Goal: Information Seeking & Learning: Learn about a topic

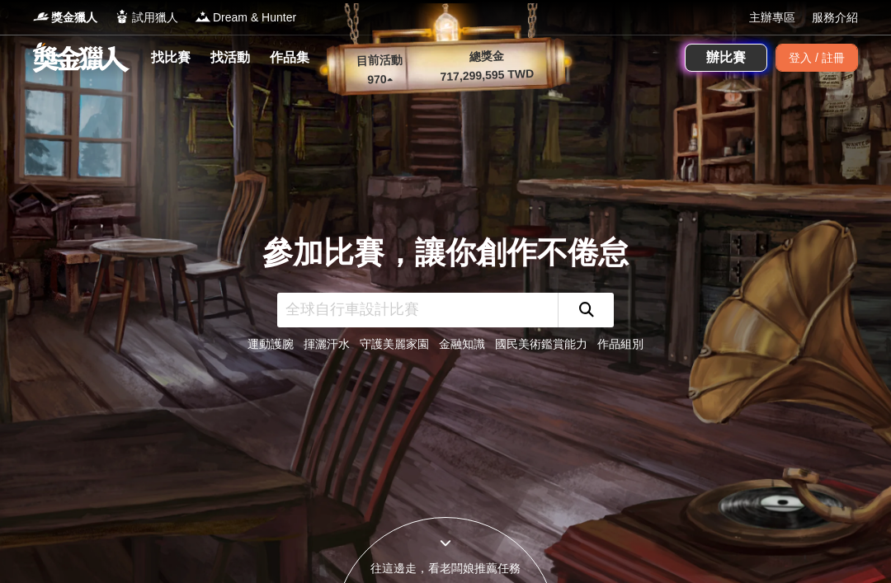
click at [494, 327] on input "text" at bounding box center [417, 310] width 280 height 35
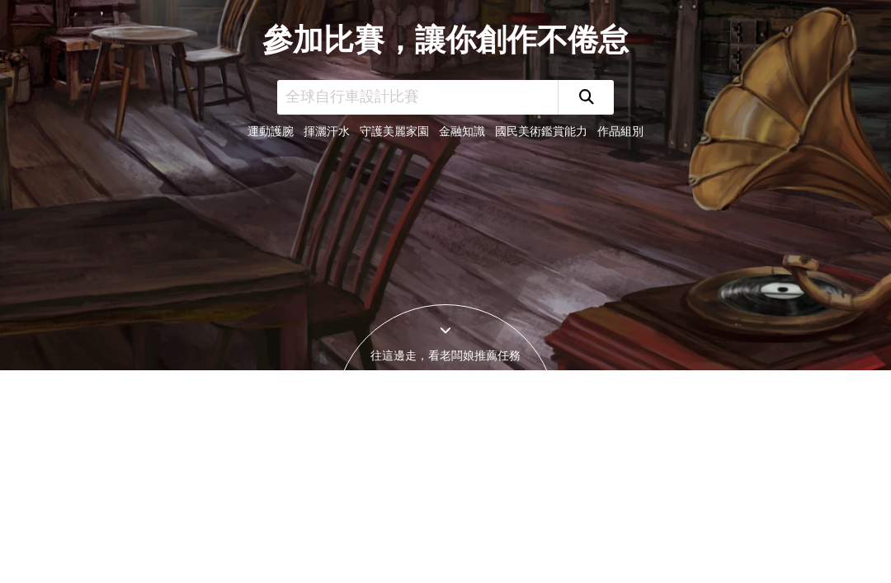
type input "英文"
click at [585, 293] on button "submit" at bounding box center [585, 310] width 56 height 35
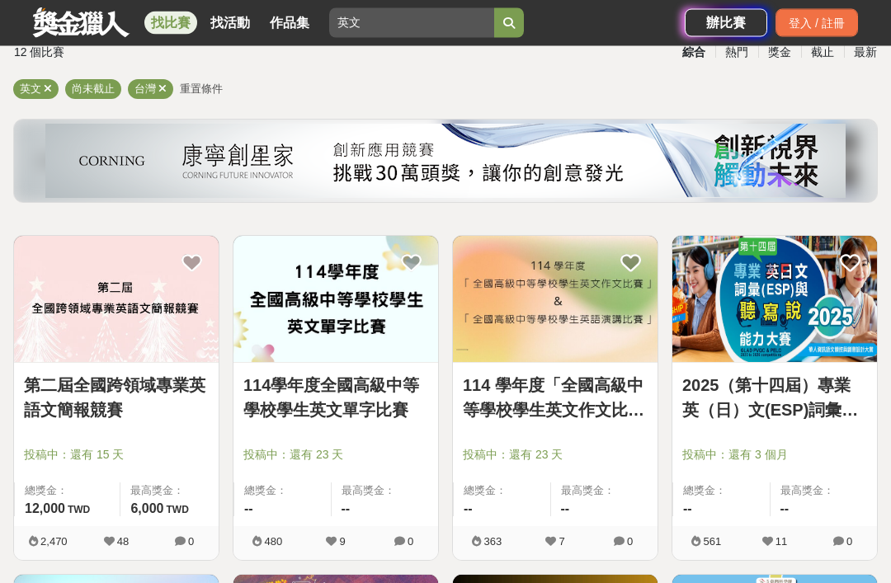
scroll to position [126, 0]
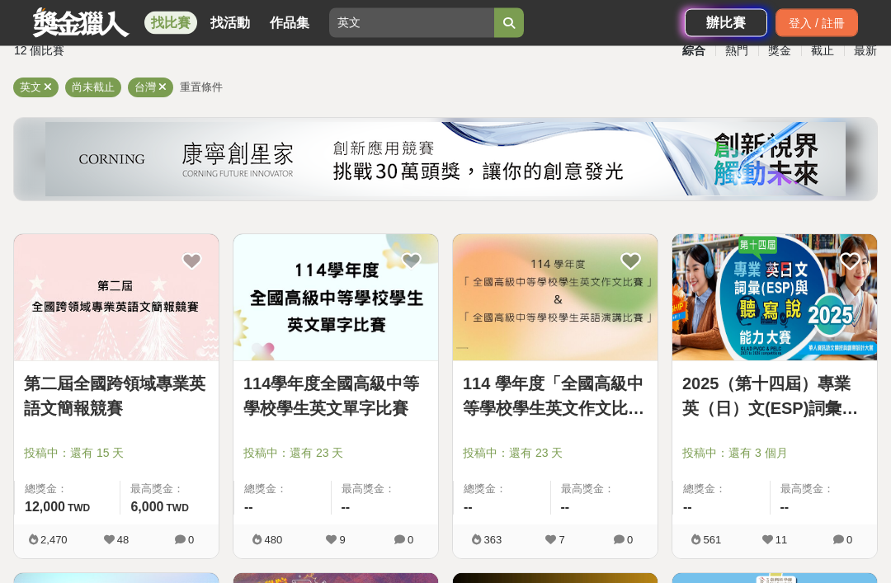
click at [609, 398] on link "114 學年度「全國高級中等學校學生英文作文比賽」&「全國高級中等學校學生英語演講比賽」" at bounding box center [555, 396] width 185 height 49
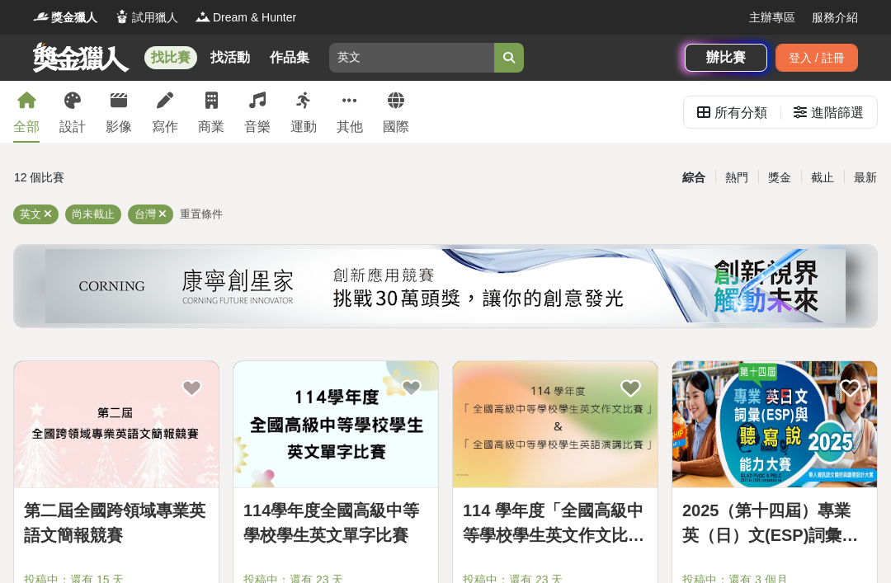
scroll to position [180, 0]
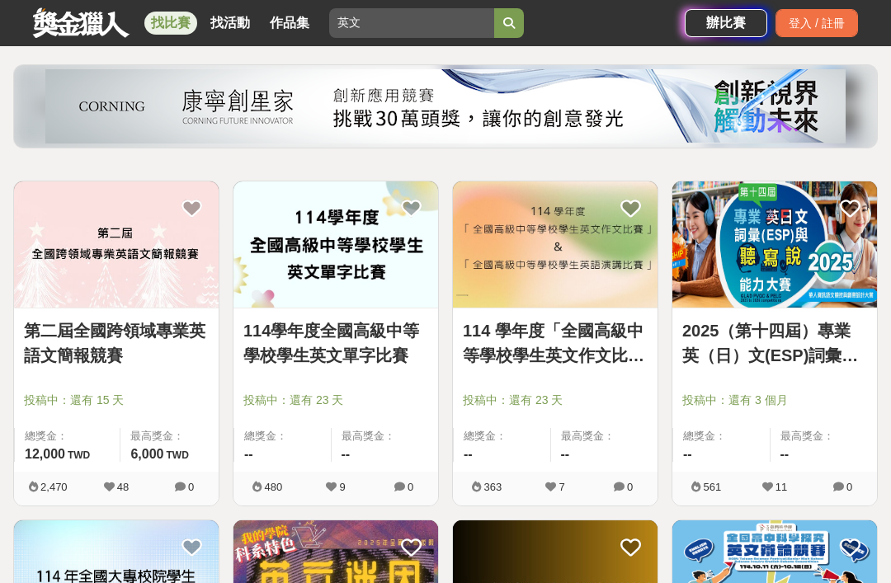
click at [386, 366] on link "114學年度全國高級中等學校學生英文單字比賽" at bounding box center [335, 342] width 185 height 49
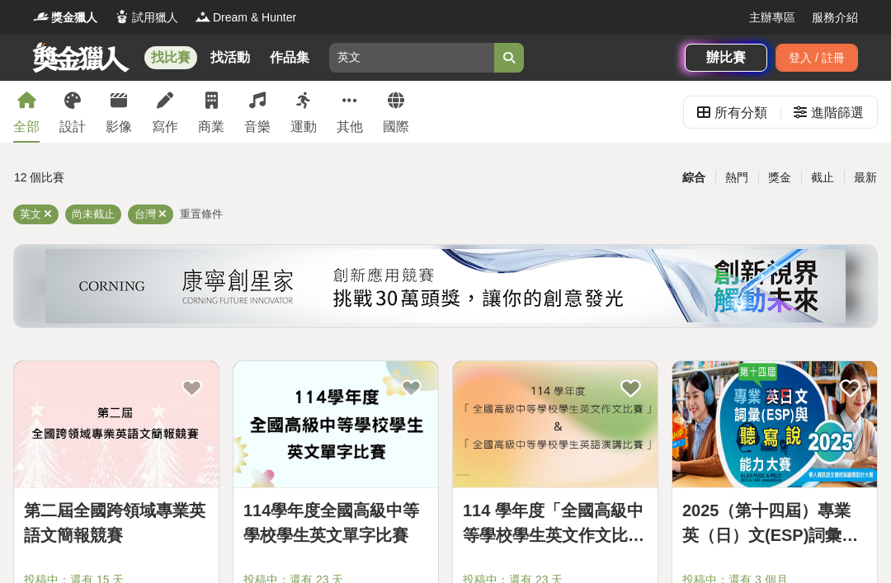
click at [426, 51] on input "英文" at bounding box center [411, 58] width 165 height 30
type input "[PERSON_NAME]"
click at [0, 0] on link "跑起來" at bounding box center [0, 0] width 0 height 0
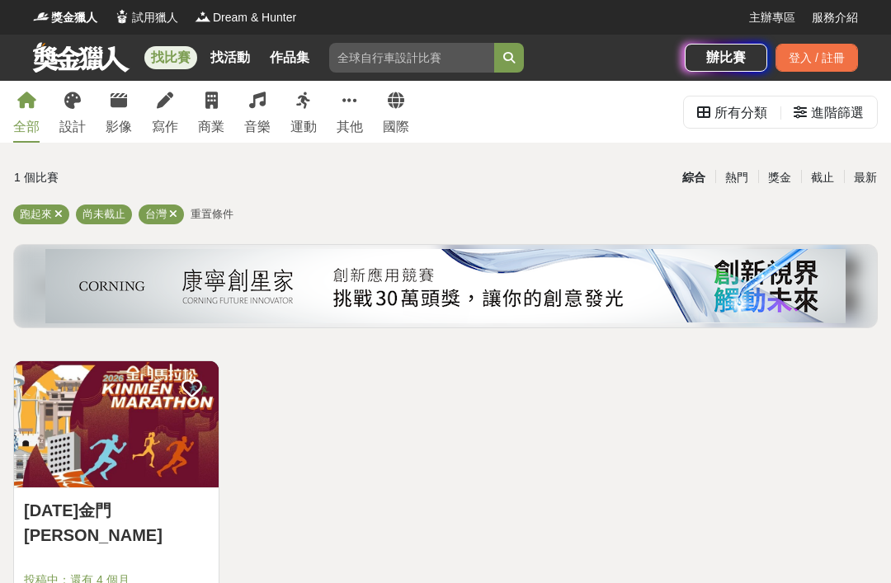
click at [355, 216] on div "跑起來 尚未截止 台灣 重置條件" at bounding box center [445, 218] width 864 height 26
click at [307, 106] on icon at bounding box center [303, 100] width 15 height 16
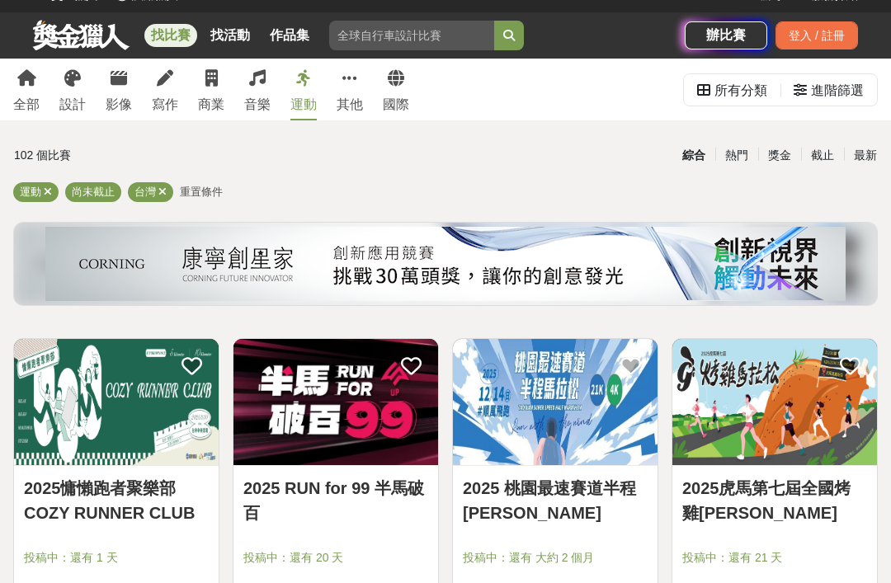
scroll to position [21, 0]
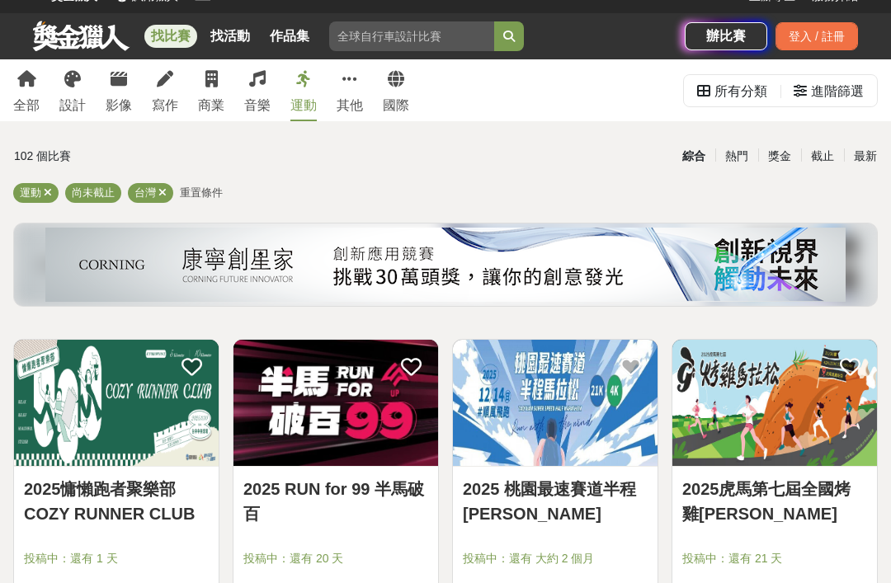
click at [219, 194] on span "重置條件" at bounding box center [201, 192] width 43 height 12
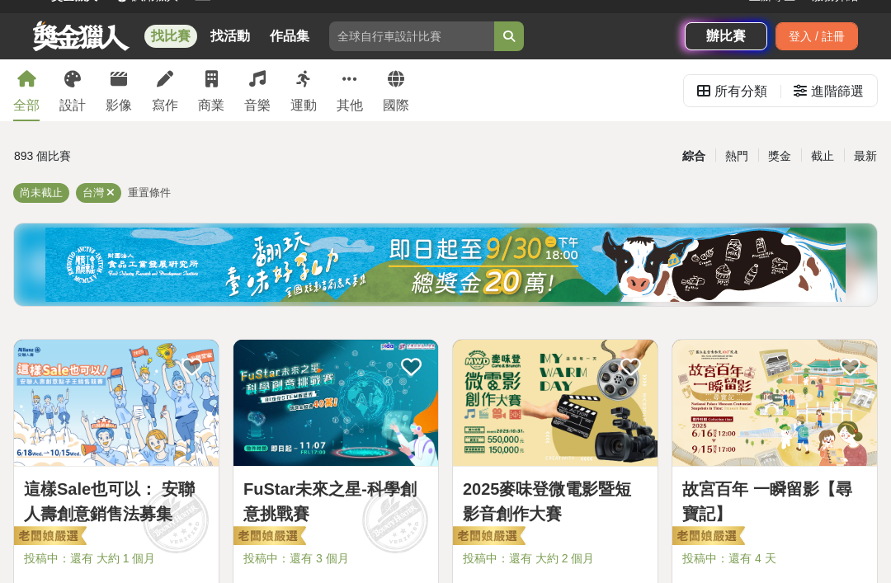
click at [158, 192] on span "重置條件" at bounding box center [149, 192] width 43 height 12
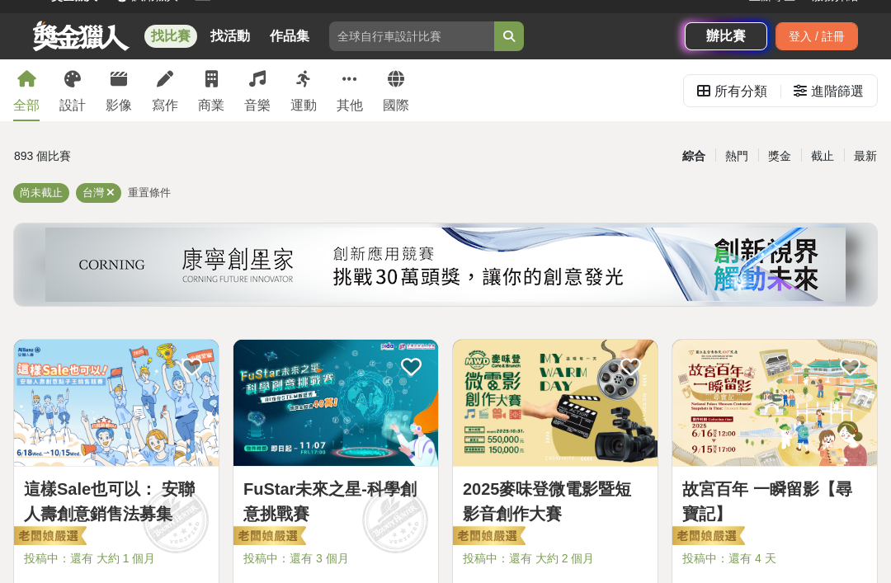
click at [830, 97] on div "進階篩選" at bounding box center [837, 91] width 53 height 33
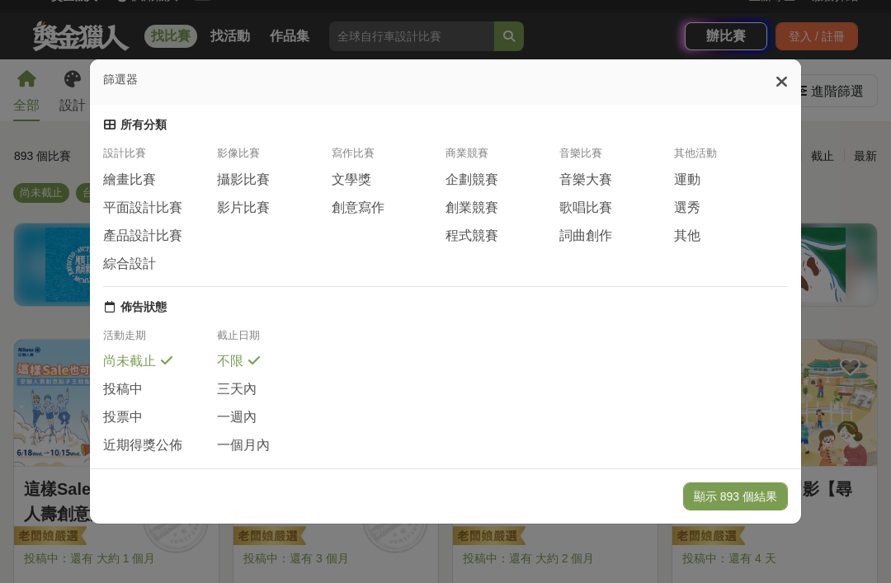
click at [729, 171] on div "運動" at bounding box center [731, 180] width 114 height 18
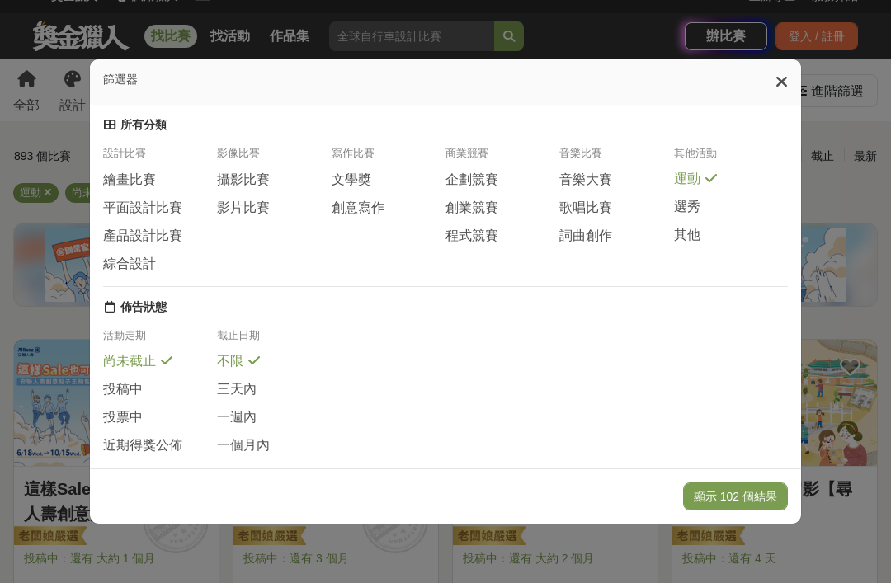
click at [749, 510] on button "顯示 102 個結果" at bounding box center [735, 496] width 105 height 28
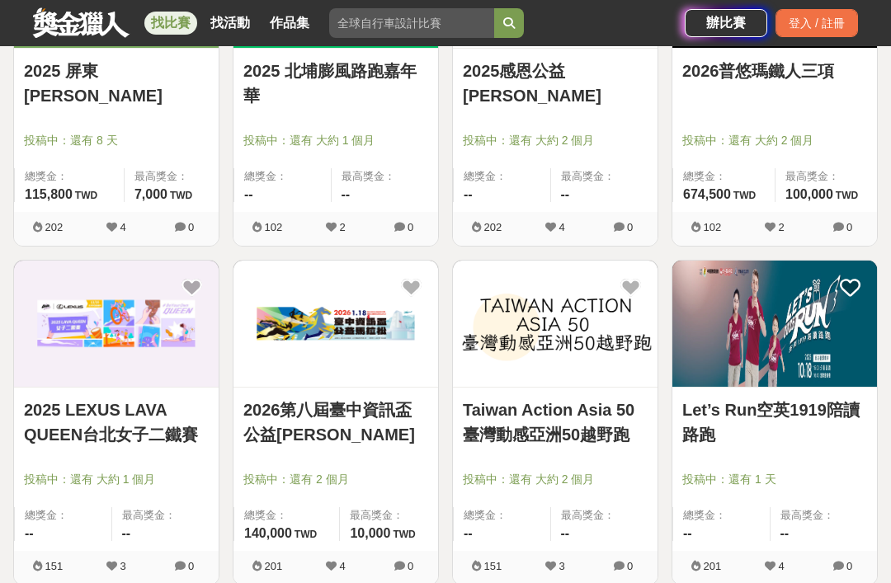
scroll to position [1794, 0]
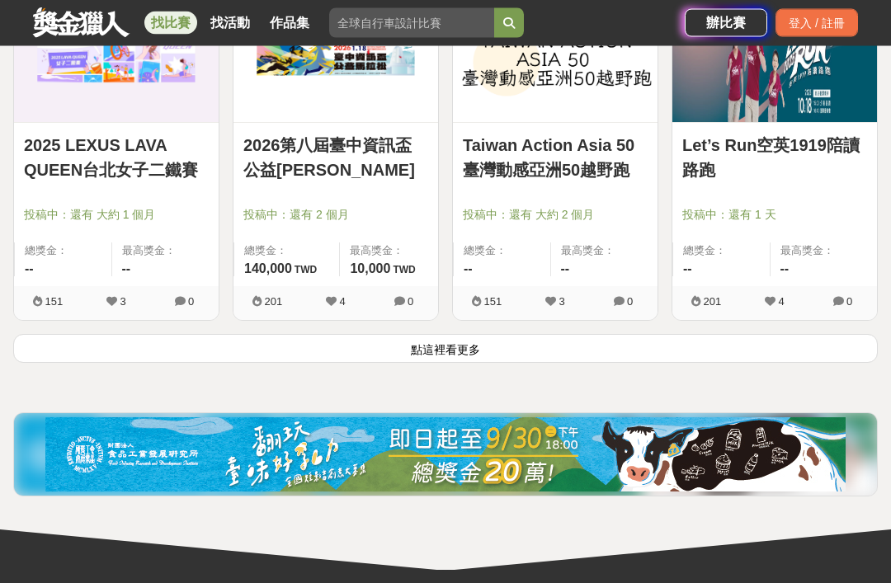
click at [703, 347] on button "點這裡看更多" at bounding box center [445, 349] width 864 height 29
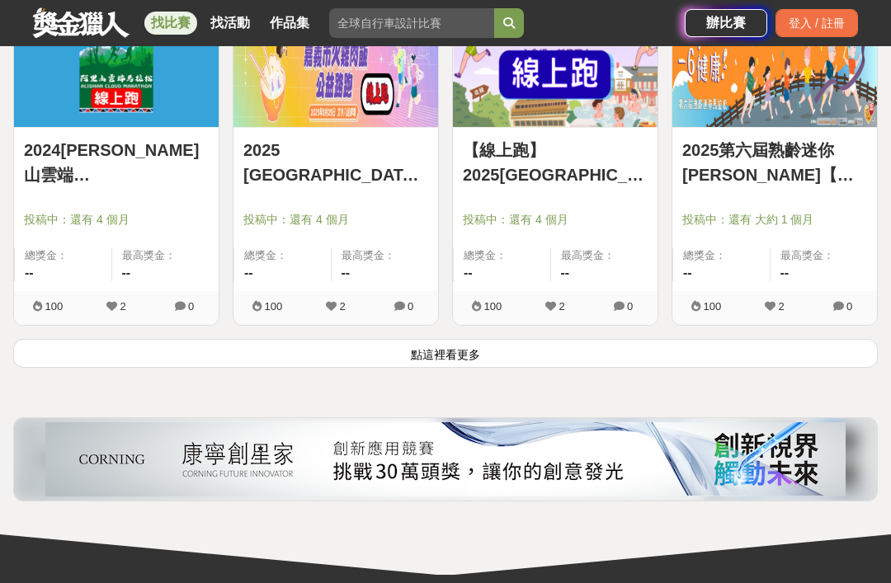
scroll to position [4084, 0]
